Goal: Task Accomplishment & Management: Manage account settings

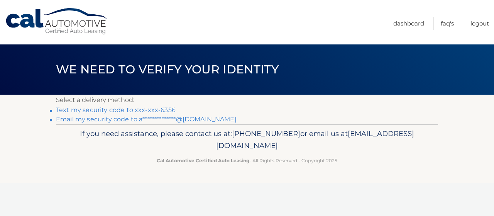
click at [164, 109] on link "Text my security code to xxx-xxx-6356" at bounding box center [116, 109] width 120 height 7
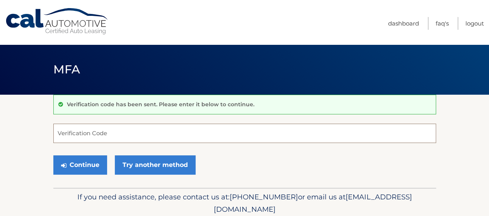
click at [71, 135] on input "Verification Code" at bounding box center [244, 133] width 382 height 19
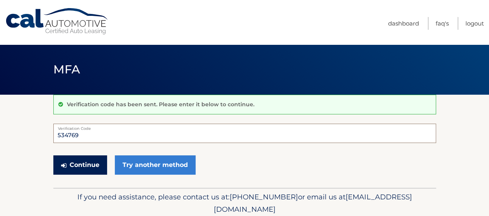
type input "534769"
click at [85, 162] on button "Continue" at bounding box center [80, 164] width 54 height 19
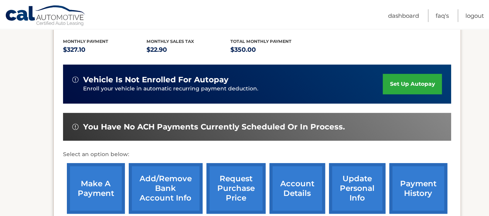
scroll to position [224, 0]
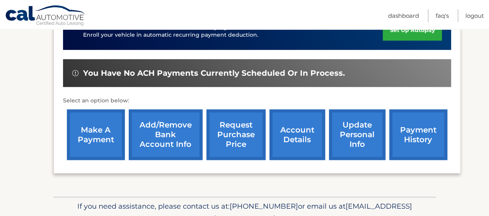
click at [90, 149] on link "make a payment" at bounding box center [96, 134] width 58 height 51
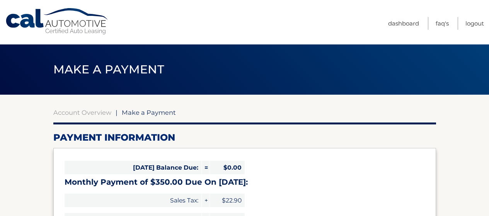
select select "ZTgzOGY5NzEtMWNlYS00YWQ4LWE2ZjgtZDEyYWI4NmExZGYz"
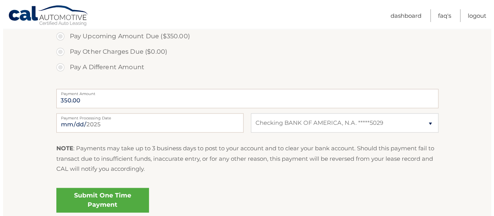
scroll to position [270, 0]
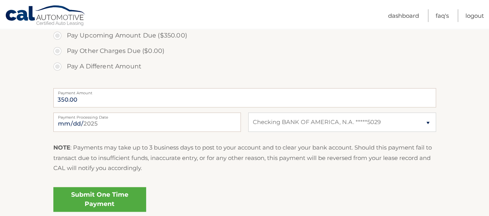
click at [114, 199] on link "Submit One Time Payment" at bounding box center [99, 199] width 93 height 25
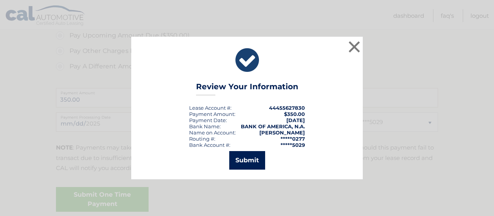
drag, startPoint x: 246, startPoint y: 158, endPoint x: 246, endPoint y: 132, distance: 26.3
click at [246, 158] on button "Submit" at bounding box center [247, 160] width 36 height 19
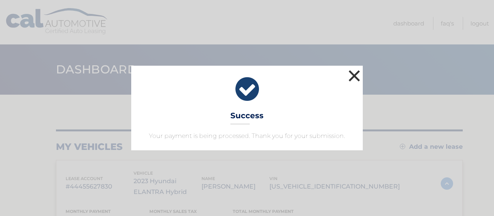
drag, startPoint x: 361, startPoint y: 73, endPoint x: 357, endPoint y: 73, distance: 3.9
click at [359, 74] on button "×" at bounding box center [354, 75] width 15 height 15
